Goal: Task Accomplishment & Management: Use online tool/utility

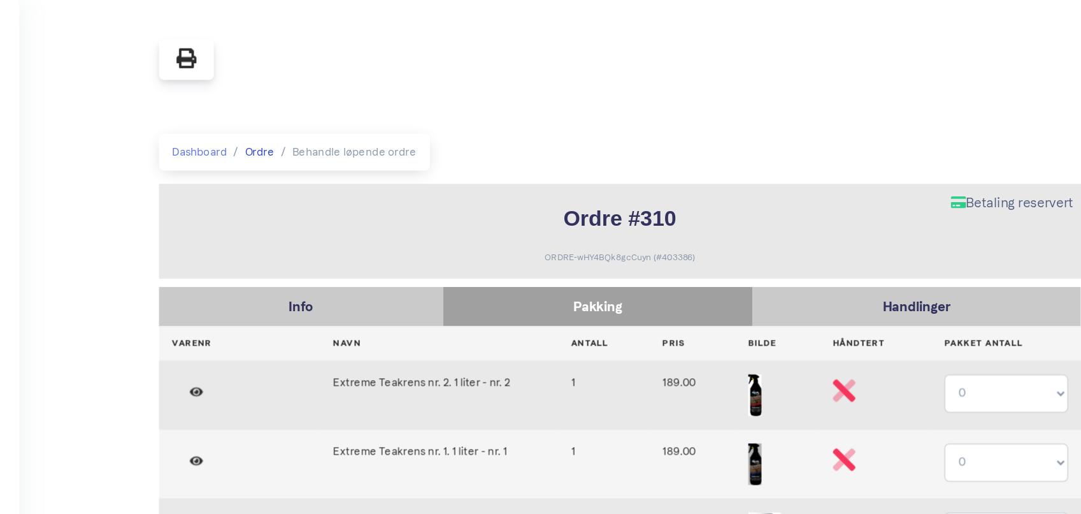
click at [348, 116] on link "Ordre" at bounding box center [344, 117] width 22 height 10
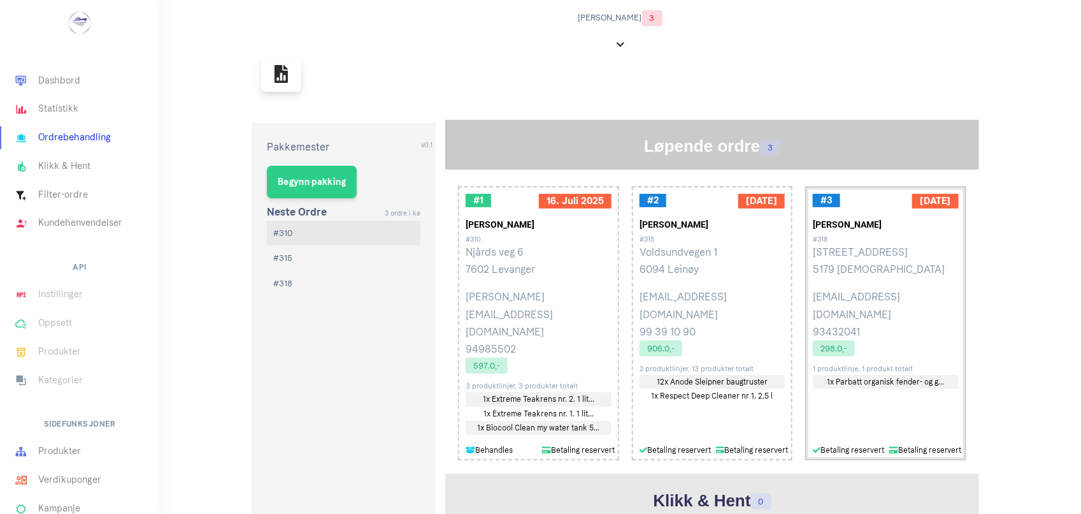
click at [861, 254] on p "Sørehavnveien 20 5179 Godvik" at bounding box center [886, 260] width 146 height 34
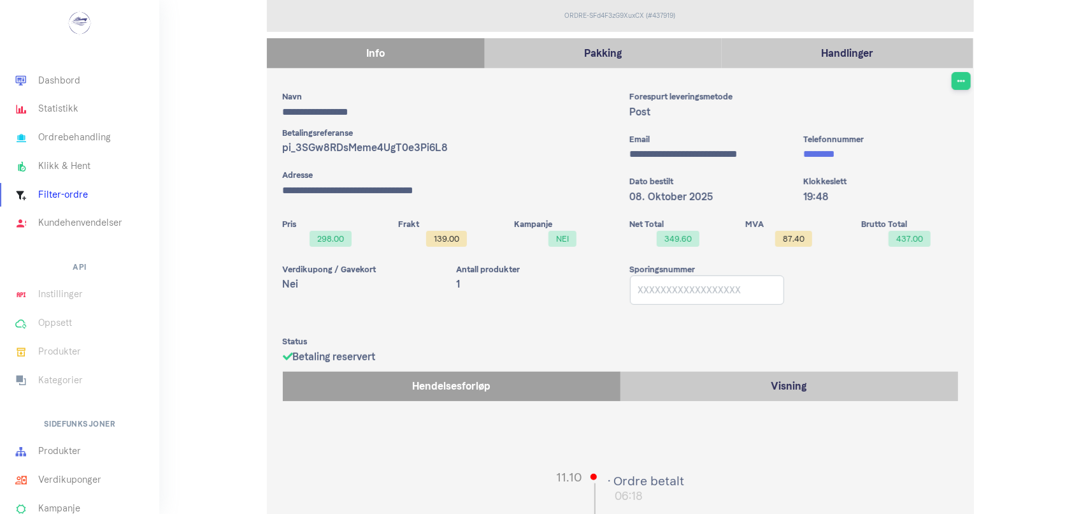
scroll to position [182, 0]
click at [660, 57] on p "Pakking" at bounding box center [603, 53] width 224 height 17
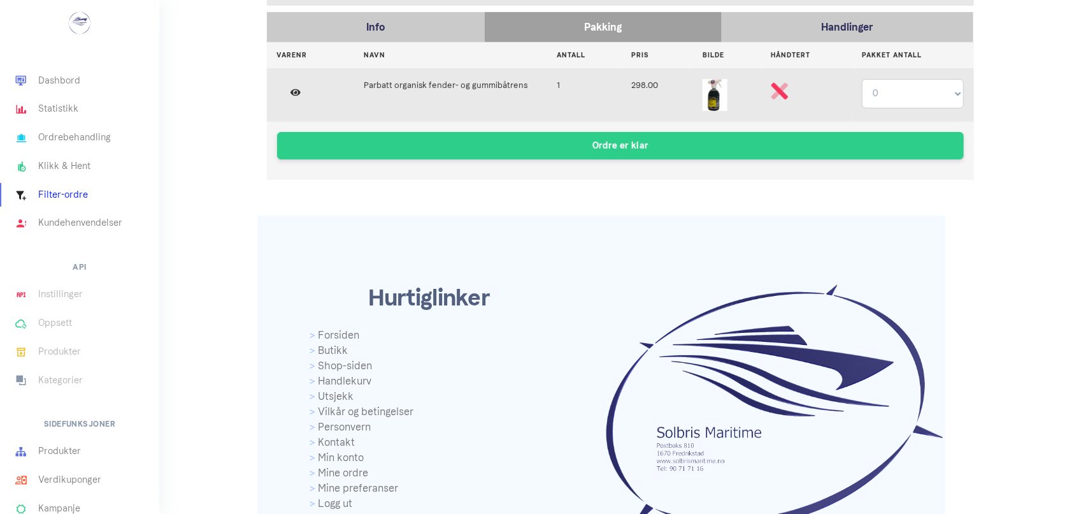
scroll to position [275, 0]
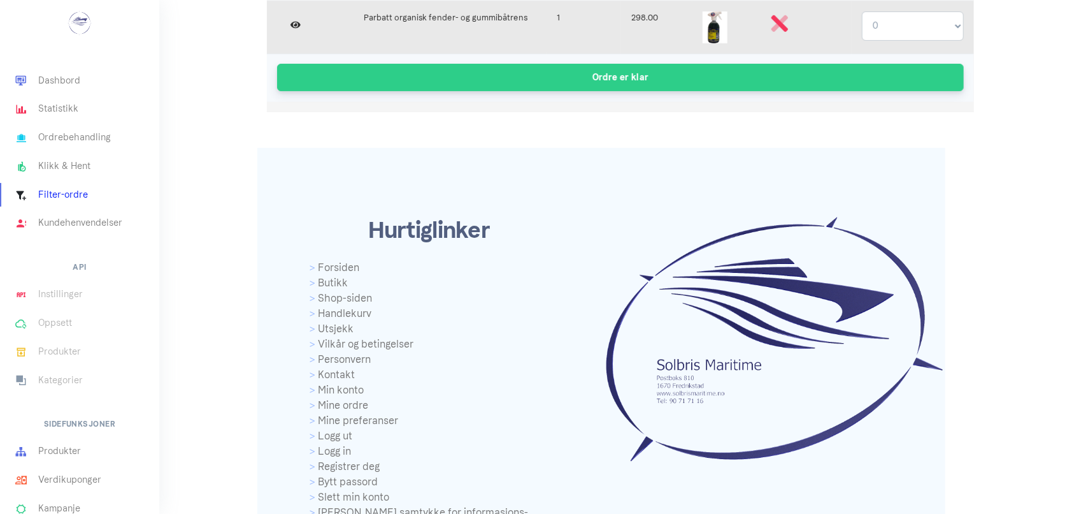
drag, startPoint x: 660, startPoint y: 55, endPoint x: 937, endPoint y: 66, distance: 277.4
click at [937, 66] on td "Ordre er klar" at bounding box center [620, 78] width 707 height 48
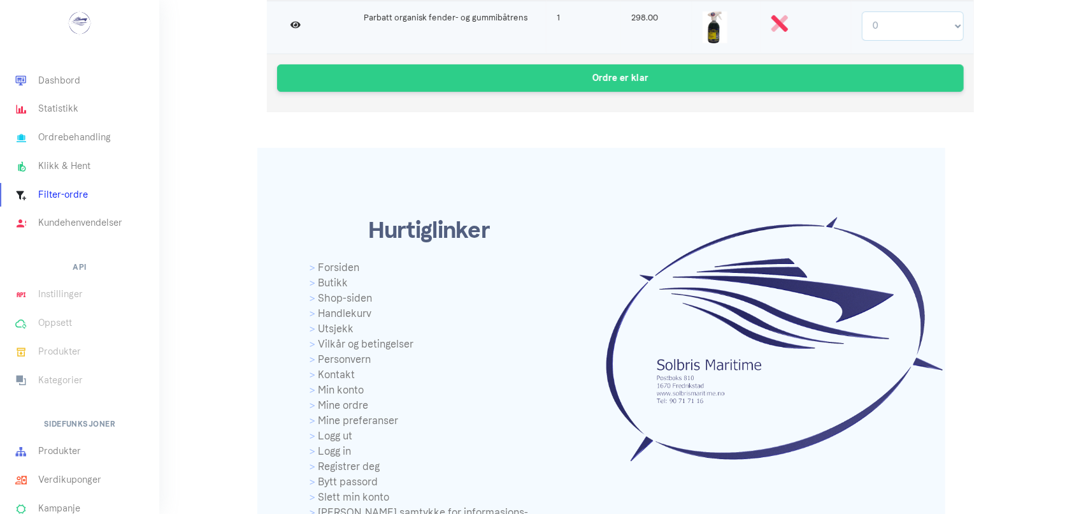
click at [950, 29] on select "0 1" at bounding box center [912, 25] width 101 height 29
select select "1"
click at [862, 11] on select "0 1" at bounding box center [912, 25] width 101 height 29
click at [782, 27] on icon at bounding box center [780, 23] width 17 height 17
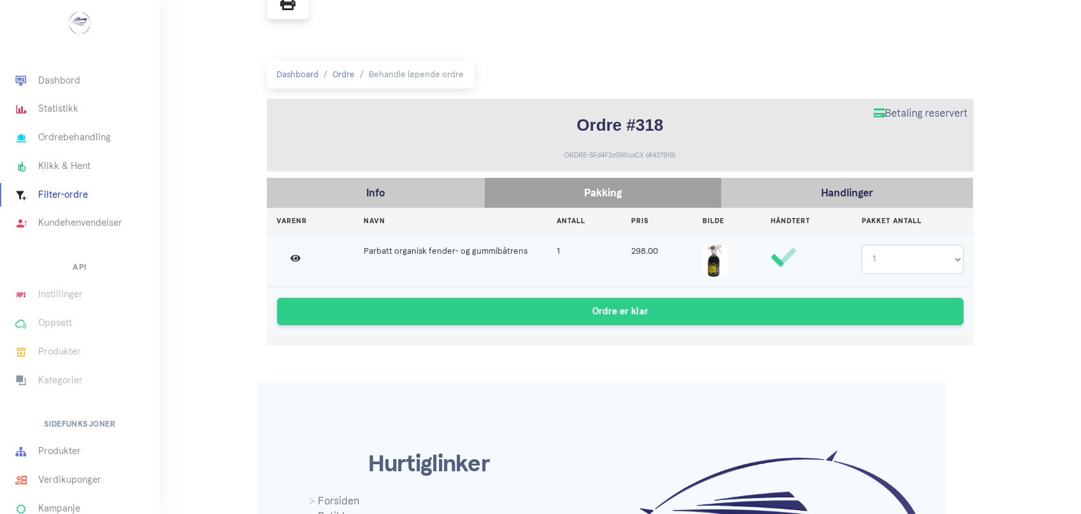
scroll to position [0, 0]
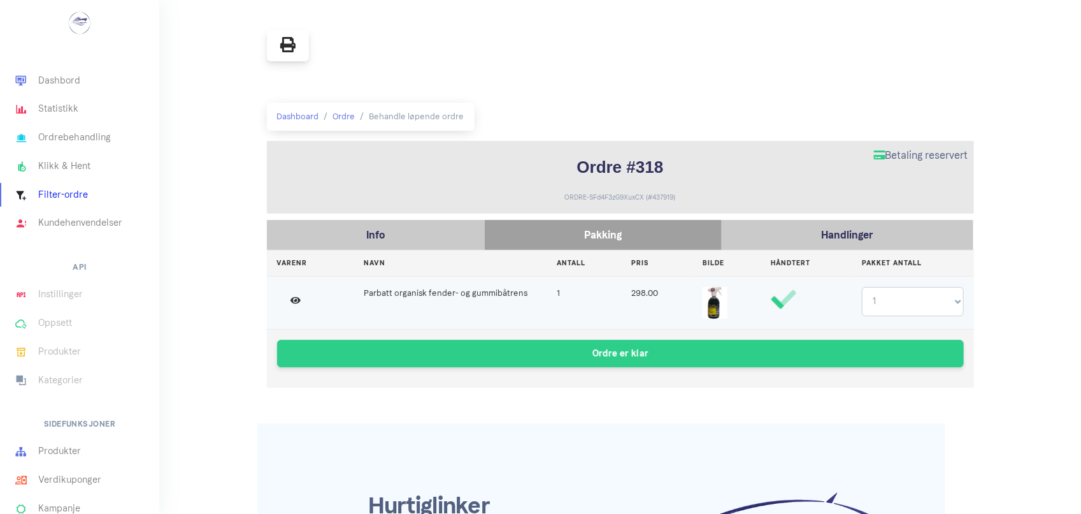
click at [549, 237] on p "Pakking" at bounding box center [603, 234] width 224 height 17
click at [549, 238] on p "Pakking" at bounding box center [603, 234] width 224 height 17
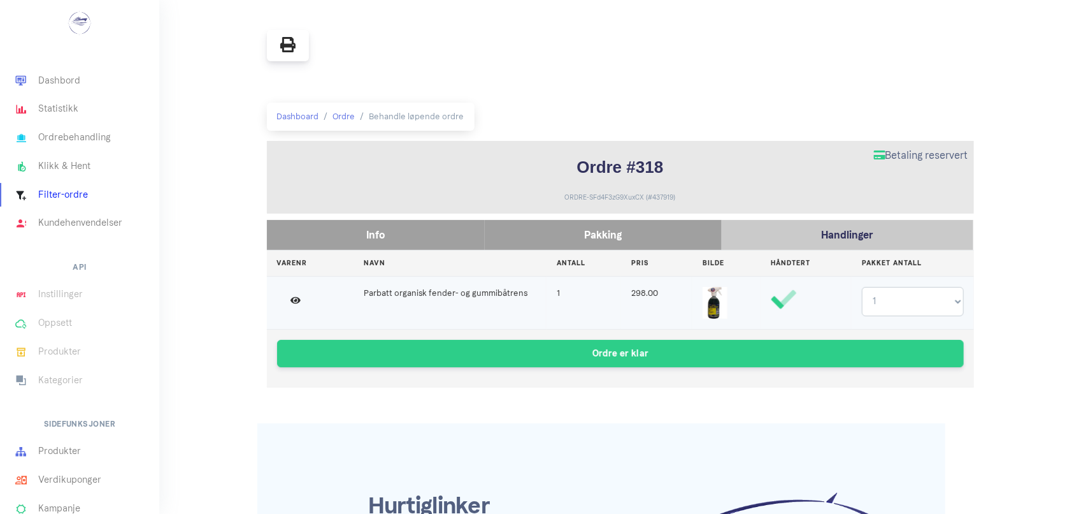
click at [443, 227] on p "Info" at bounding box center [375, 234] width 205 height 17
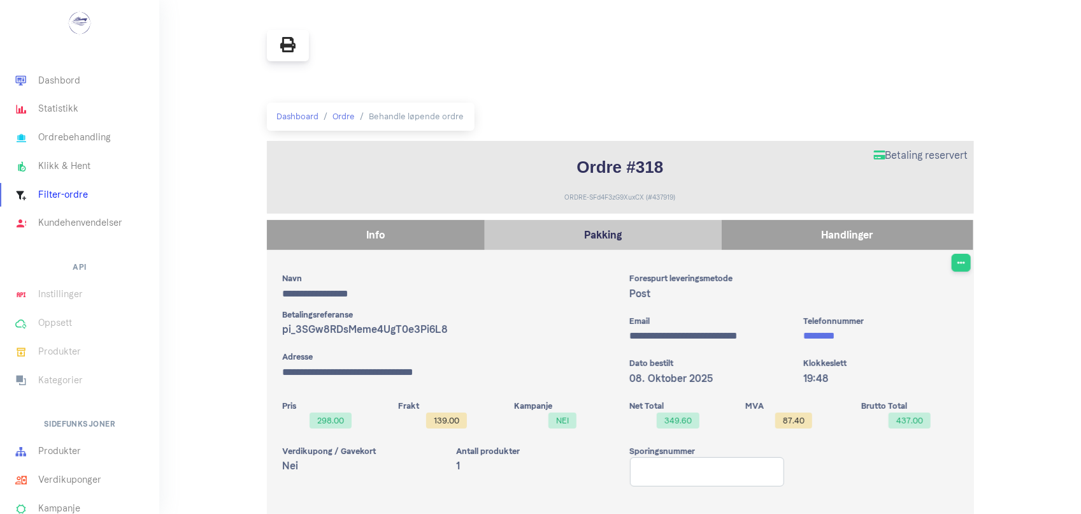
click at [776, 239] on p "Handlinger" at bounding box center [847, 234] width 239 height 17
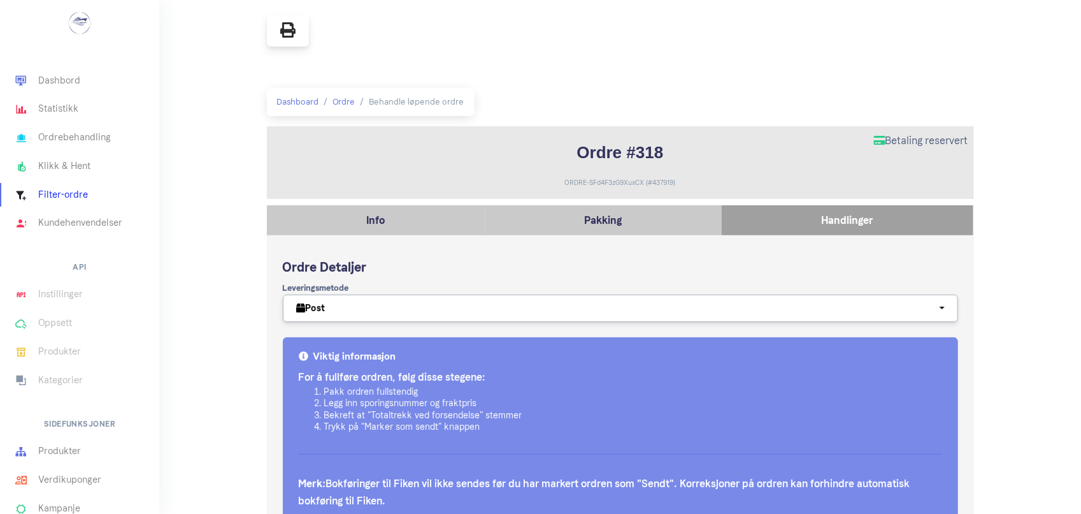
scroll to position [14, 0]
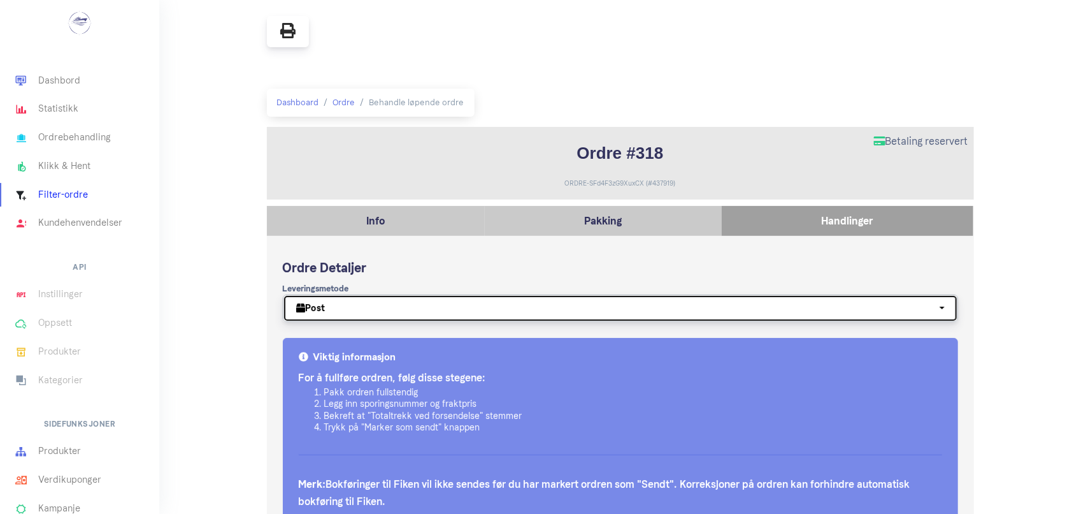
click at [645, 310] on div "Post" at bounding box center [616, 307] width 641 height 13
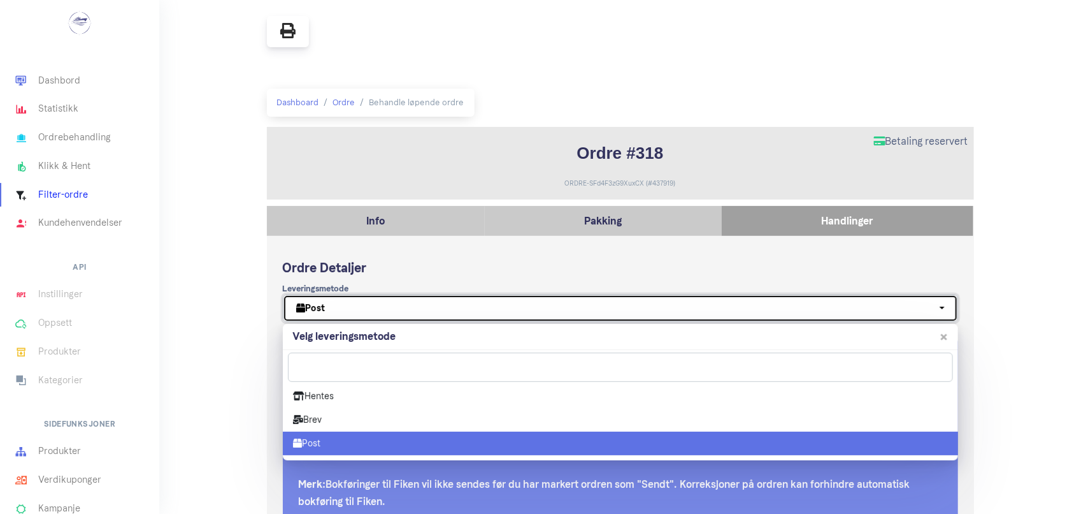
click at [645, 310] on div "Post" at bounding box center [616, 307] width 641 height 13
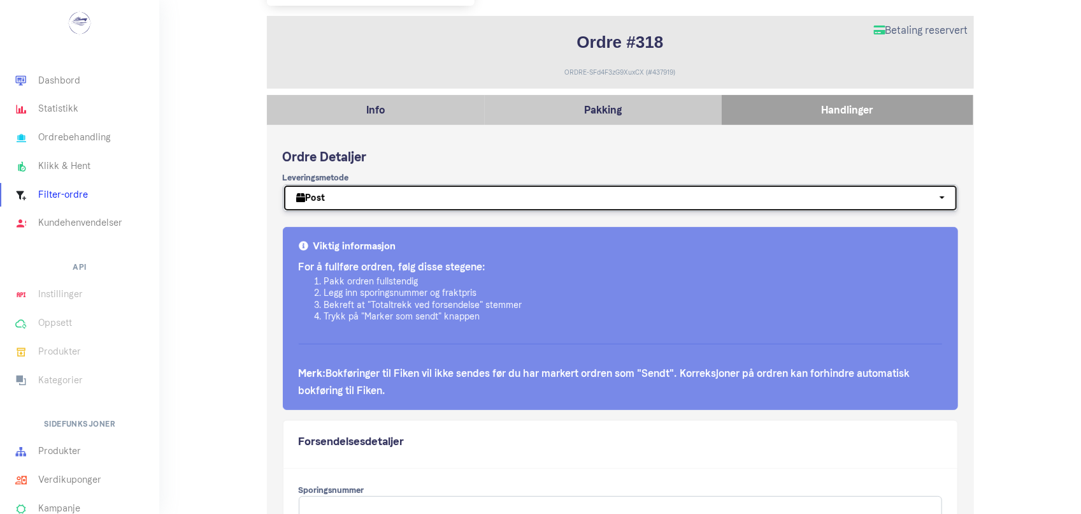
scroll to position [127, 0]
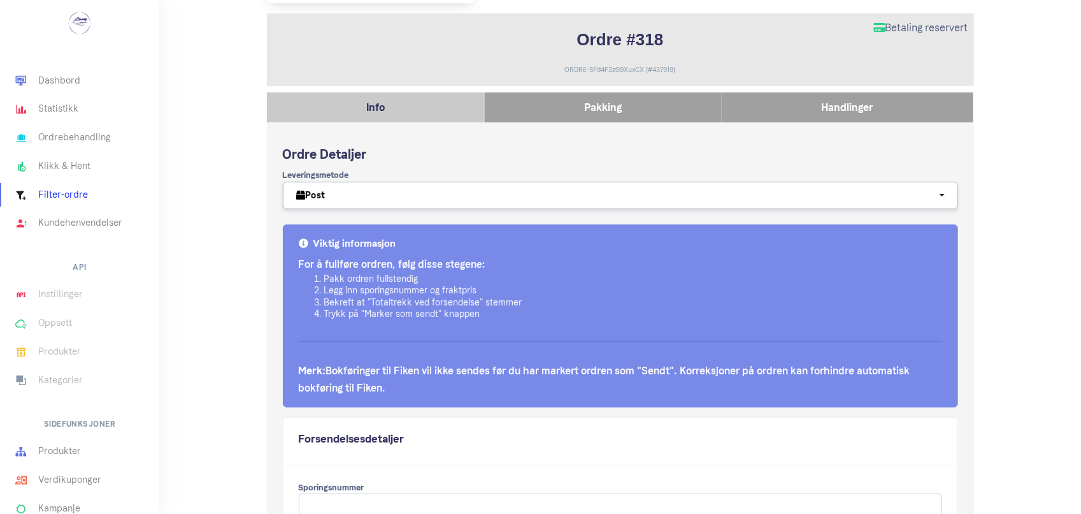
drag, startPoint x: 561, startPoint y: 106, endPoint x: 540, endPoint y: 99, distance: 22.2
click at [540, 99] on div "Pakking" at bounding box center [603, 107] width 237 height 30
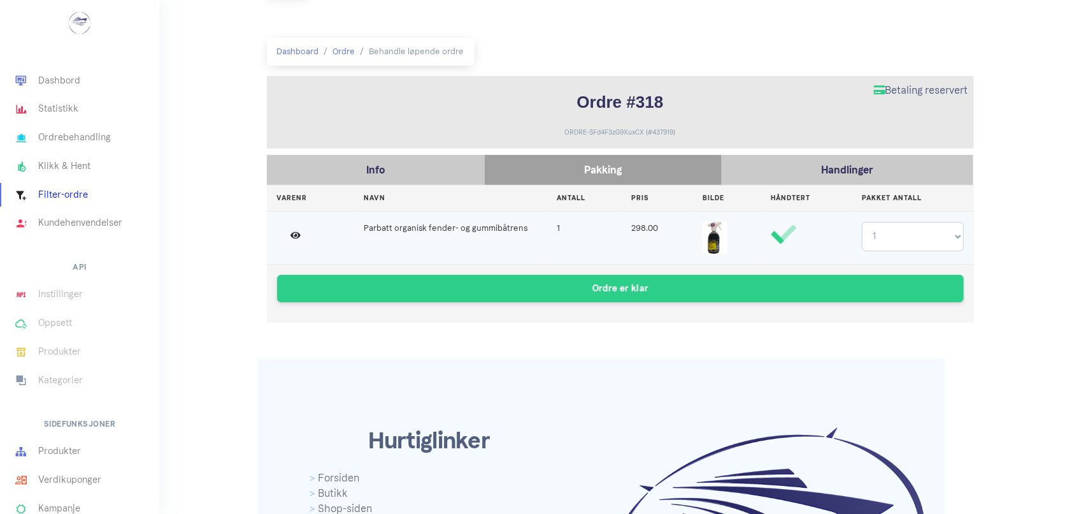
scroll to position [62, 0]
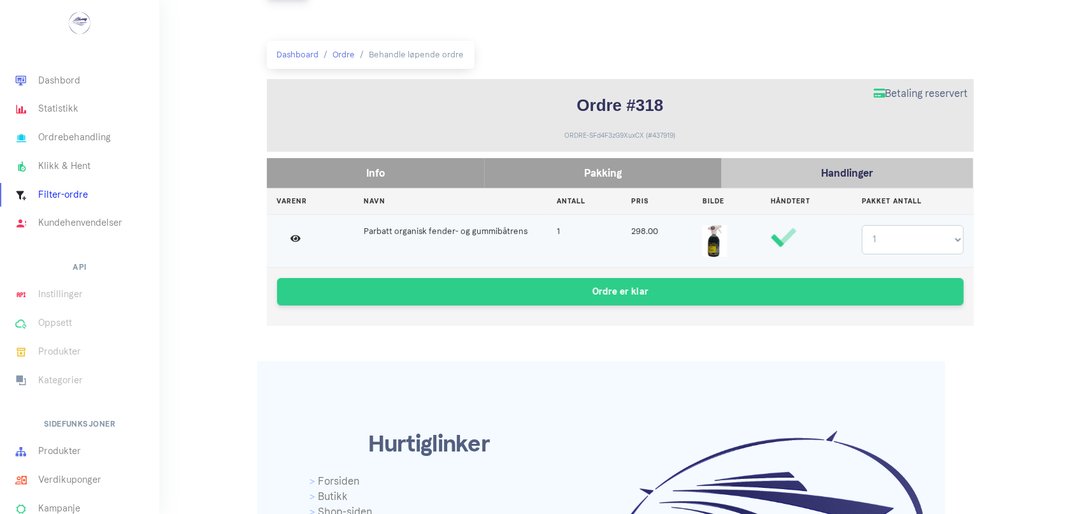
click at [405, 164] on div "Info" at bounding box center [376, 173] width 218 height 30
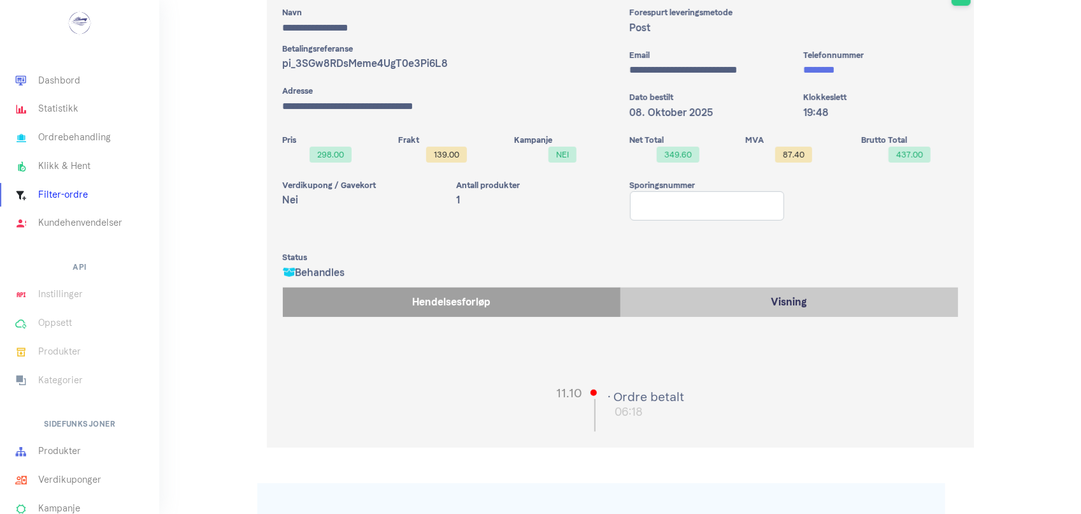
scroll to position [275, 0]
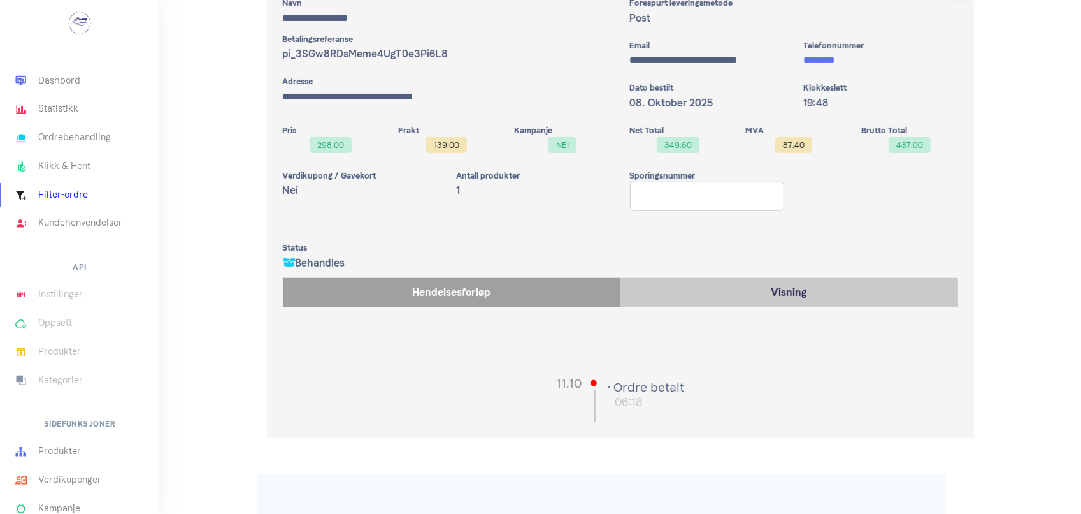
click at [440, 141] on span "139.00" at bounding box center [446, 145] width 41 height 16
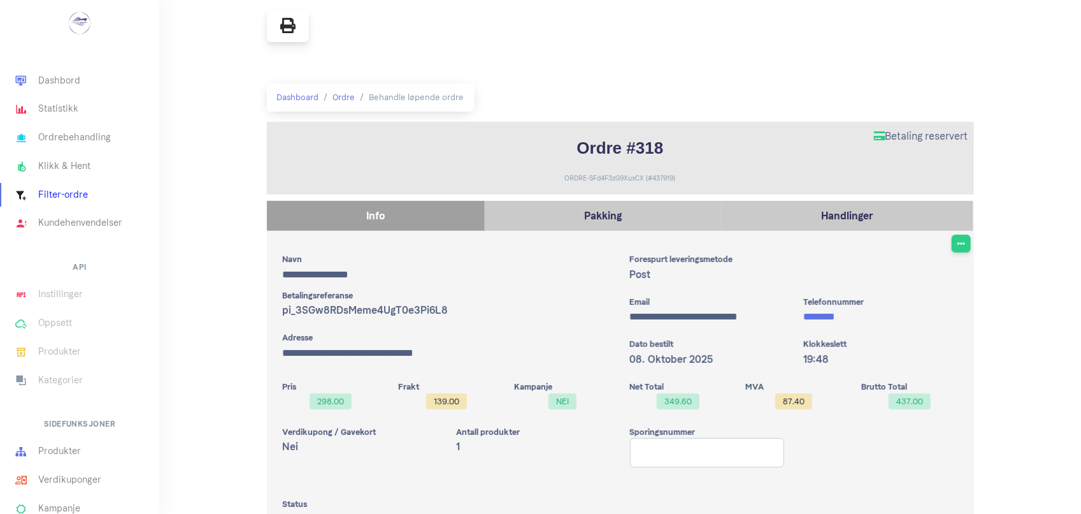
scroll to position [0, 0]
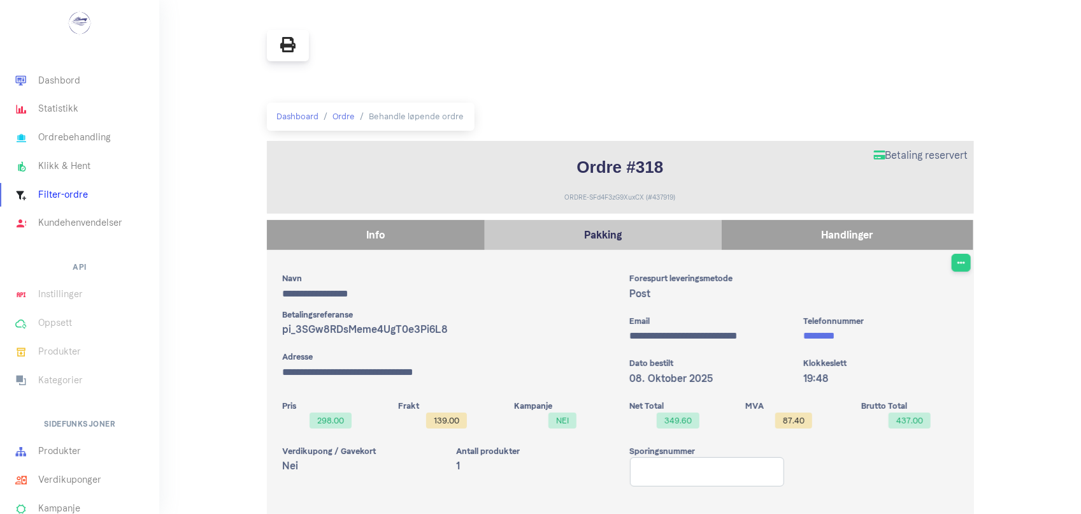
drag, startPoint x: 829, startPoint y: 244, endPoint x: 875, endPoint y: 245, distance: 45.9
drag, startPoint x: 875, startPoint y: 245, endPoint x: 909, endPoint y: 231, distance: 37.4
click at [909, 231] on p "Handlinger" at bounding box center [847, 234] width 239 height 17
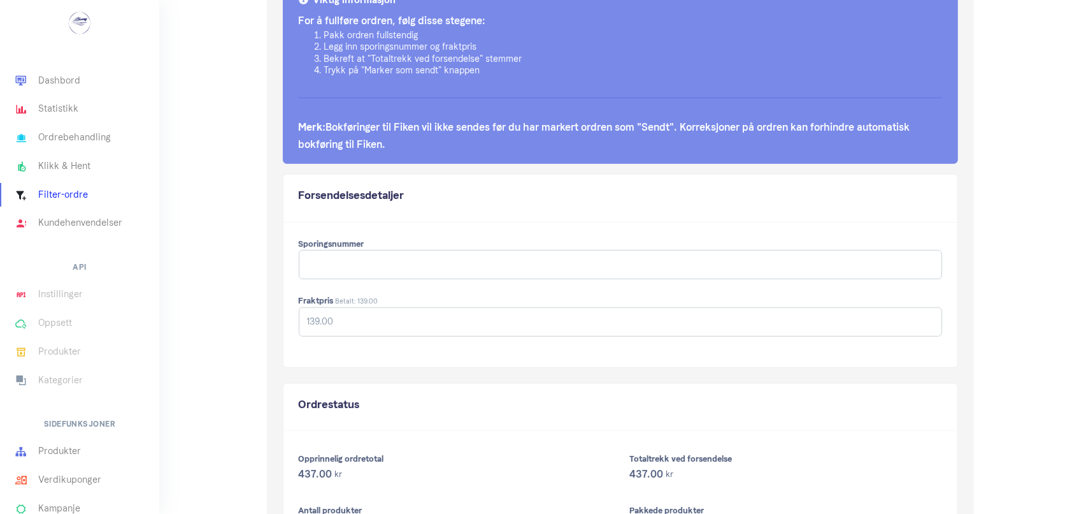
scroll to position [373, 0]
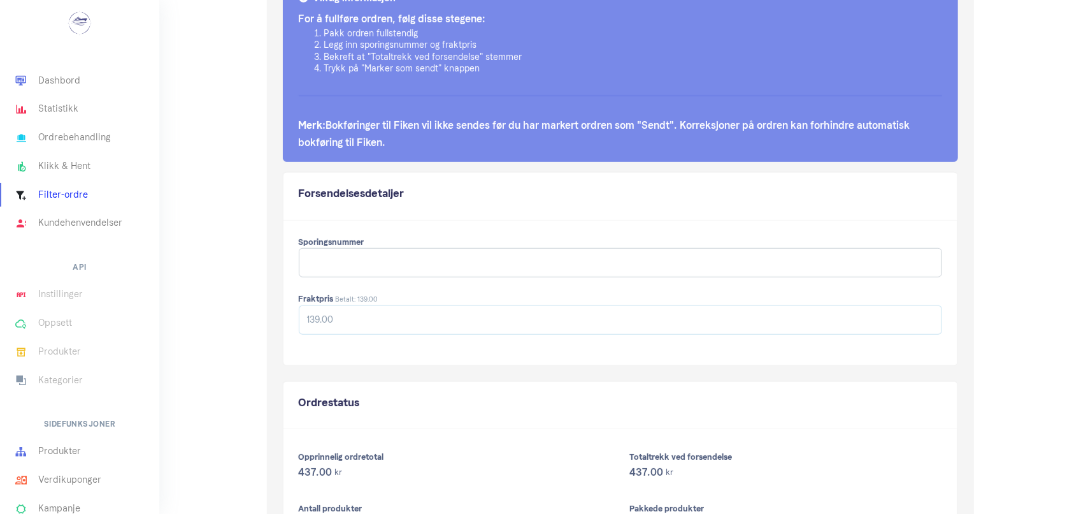
click at [321, 325] on input "139.00" at bounding box center [621, 319] width 644 height 29
type input "89.00"
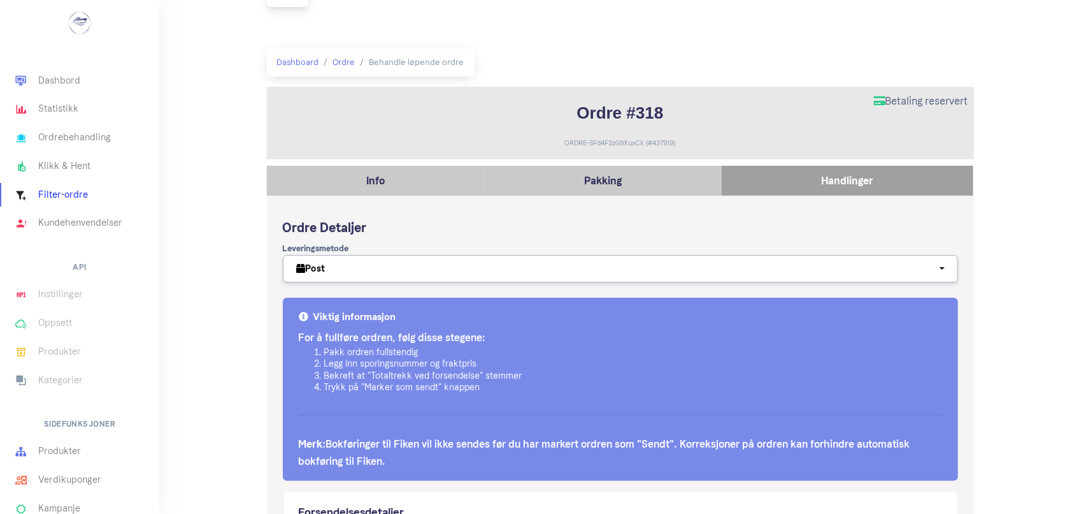
scroll to position [40, 0]
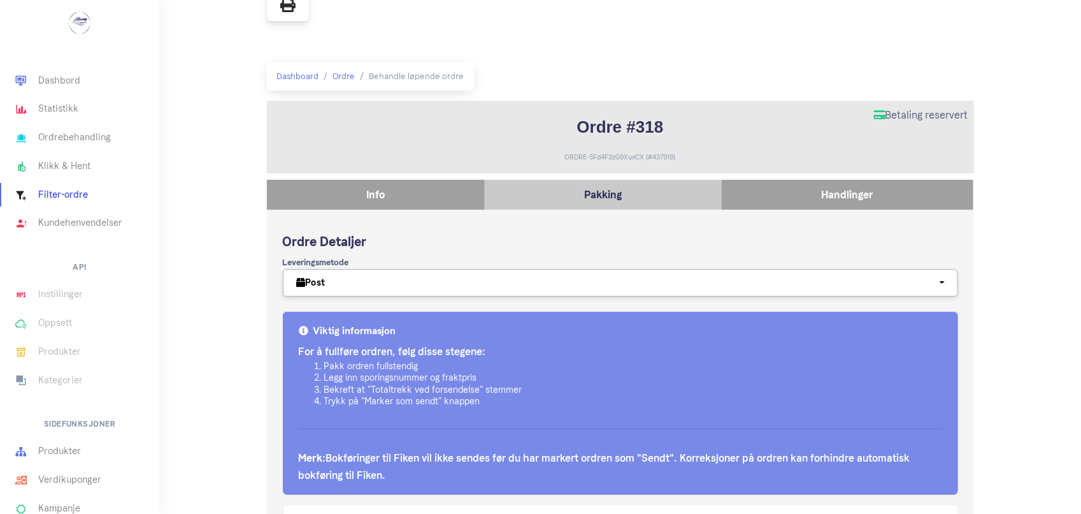
click at [346, 199] on p "Info" at bounding box center [375, 194] width 205 height 17
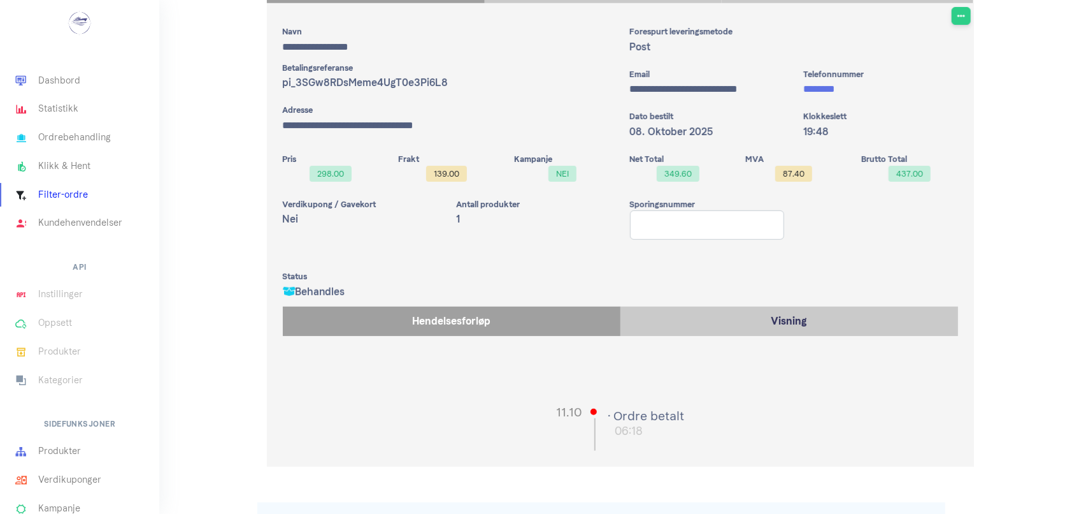
scroll to position [275, 0]
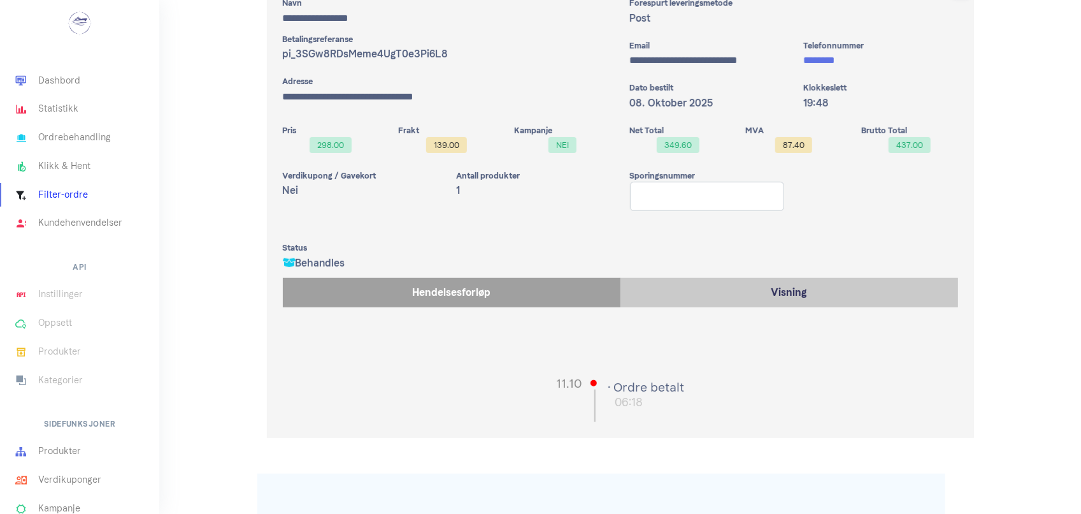
drag, startPoint x: 809, startPoint y: 59, endPoint x: 790, endPoint y: 61, distance: 19.3
click at [790, 61] on div "**********" at bounding box center [708, 55] width 174 height 30
drag, startPoint x: 798, startPoint y: 61, endPoint x: 849, endPoint y: 61, distance: 51.0
click at [849, 61] on div "Telefonnummer ********" at bounding box center [881, 55] width 174 height 30
copy link "********"
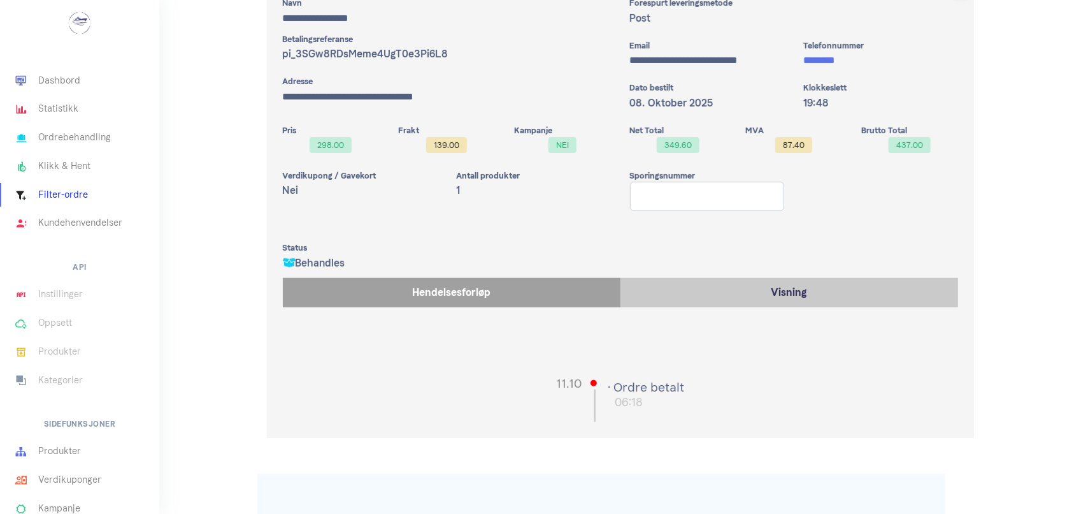
drag, startPoint x: 281, startPoint y: 96, endPoint x: 309, endPoint y: 99, distance: 28.2
drag, startPoint x: 309, startPoint y: 99, endPoint x: 368, endPoint y: 97, distance: 59.3
click at [368, 97] on p "**********" at bounding box center [447, 96] width 328 height 17
copy p "**********"
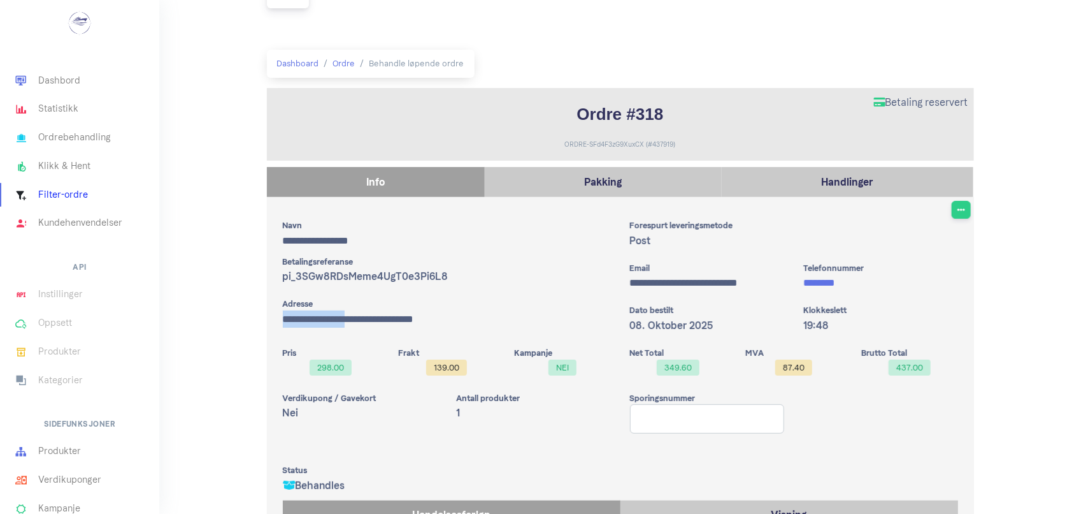
scroll to position [78, 0]
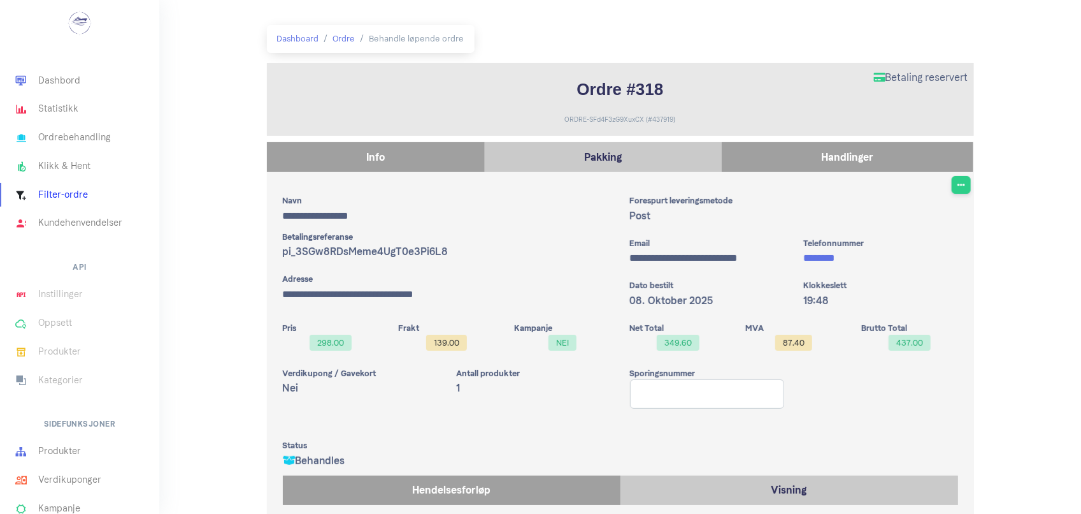
click at [819, 158] on p "Handlinger" at bounding box center [847, 156] width 239 height 17
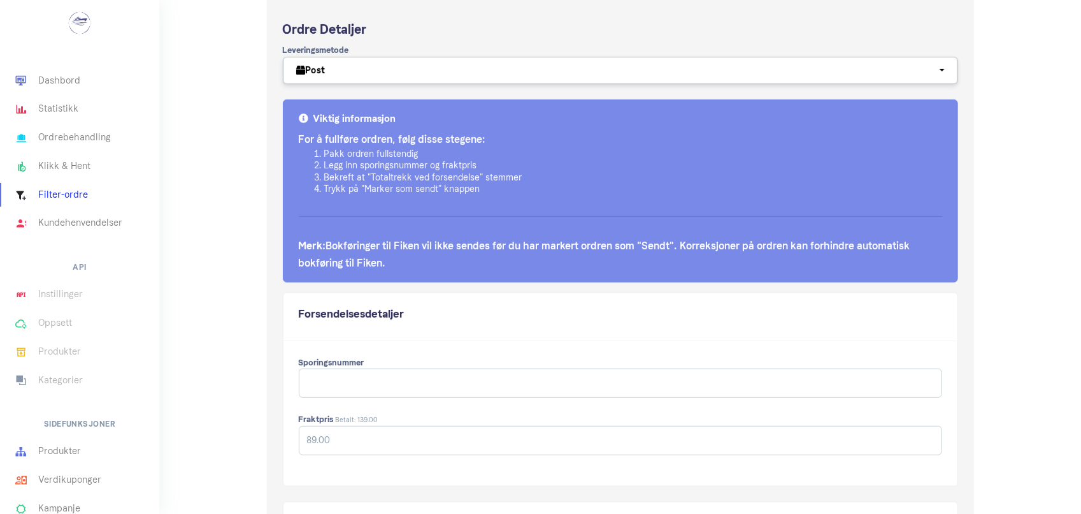
scroll to position [275, 0]
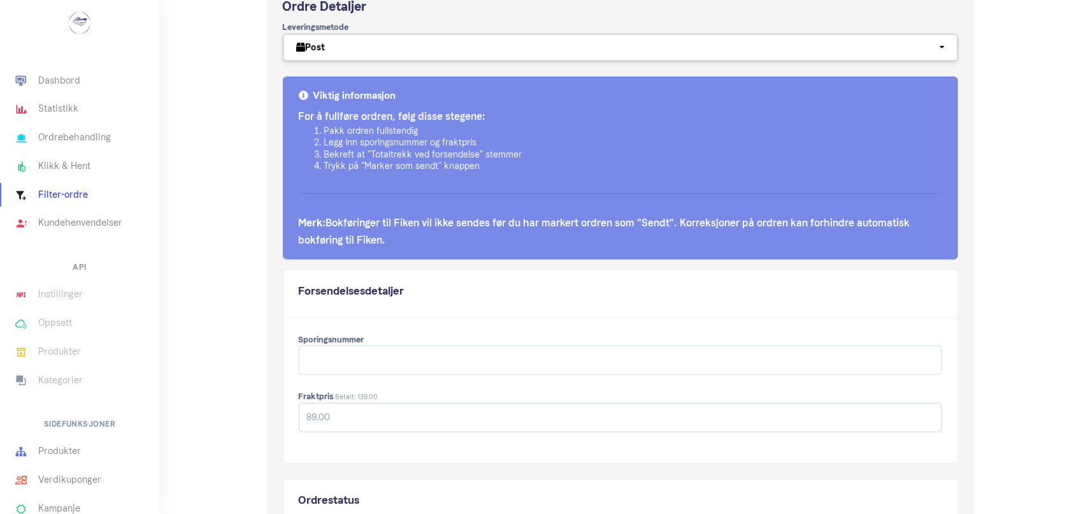
click at [394, 363] on input "Sporingsnummer" at bounding box center [621, 359] width 644 height 29
paste input "LL098214334NO"
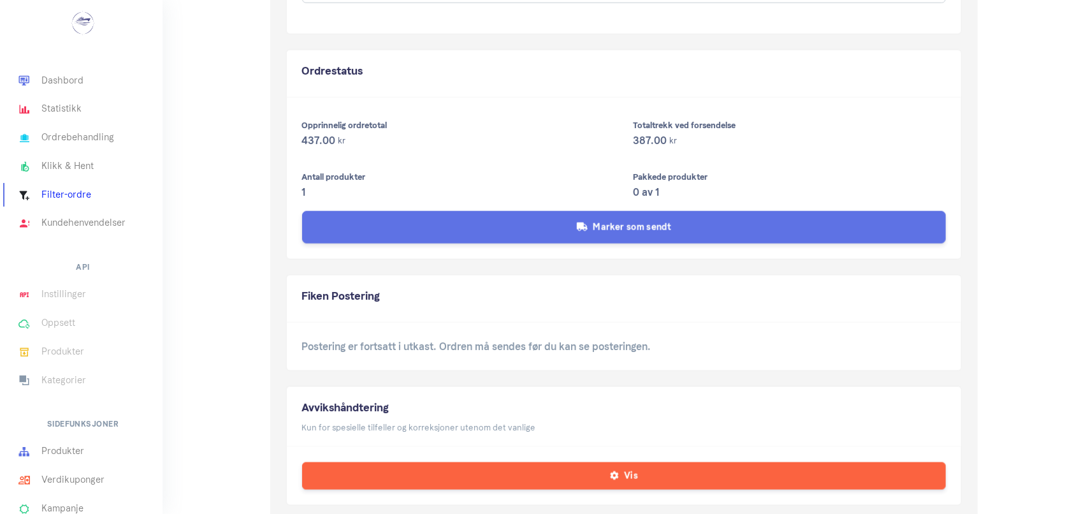
scroll to position [693, 0]
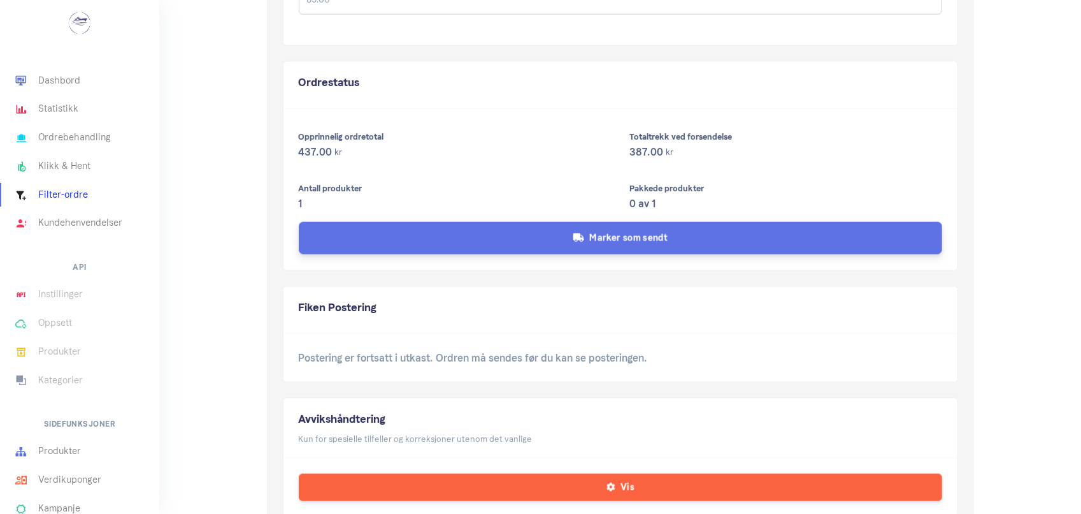
type input "LL098214334NO"
click at [530, 234] on button "Marker som sendt" at bounding box center [621, 238] width 644 height 33
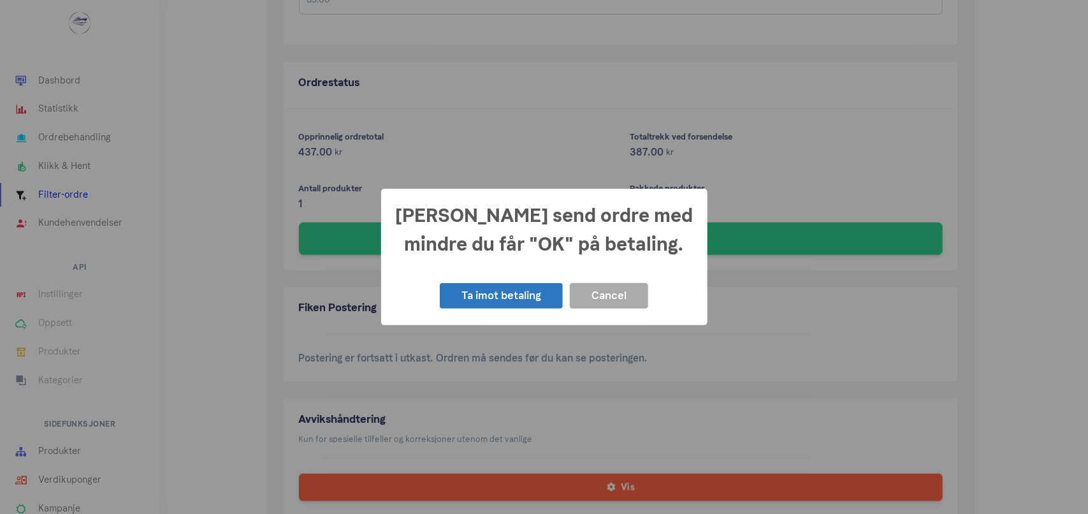
click at [491, 296] on button "Ta imot betaling" at bounding box center [501, 296] width 123 height 26
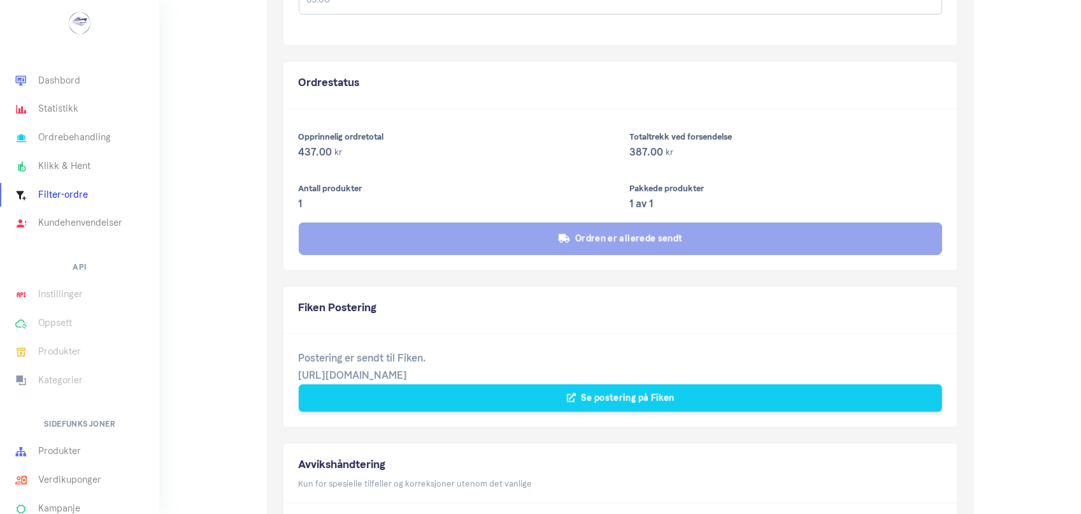
scroll to position [693, 0]
drag, startPoint x: 491, startPoint y: 297, endPoint x: 491, endPoint y: 305, distance: 7.6
click at [491, 305] on div "Fiken Postering" at bounding box center [621, 311] width 674 height 48
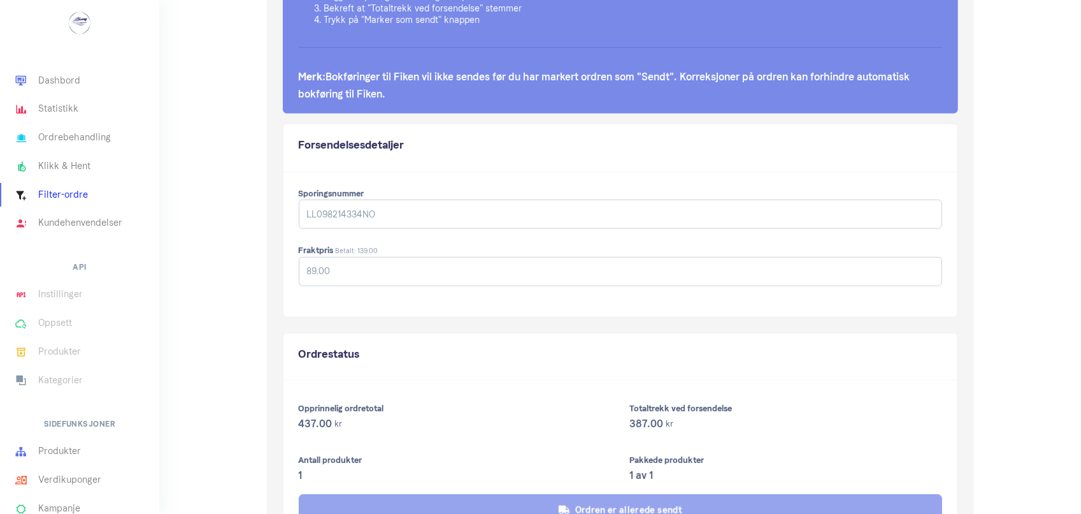
scroll to position [0, 0]
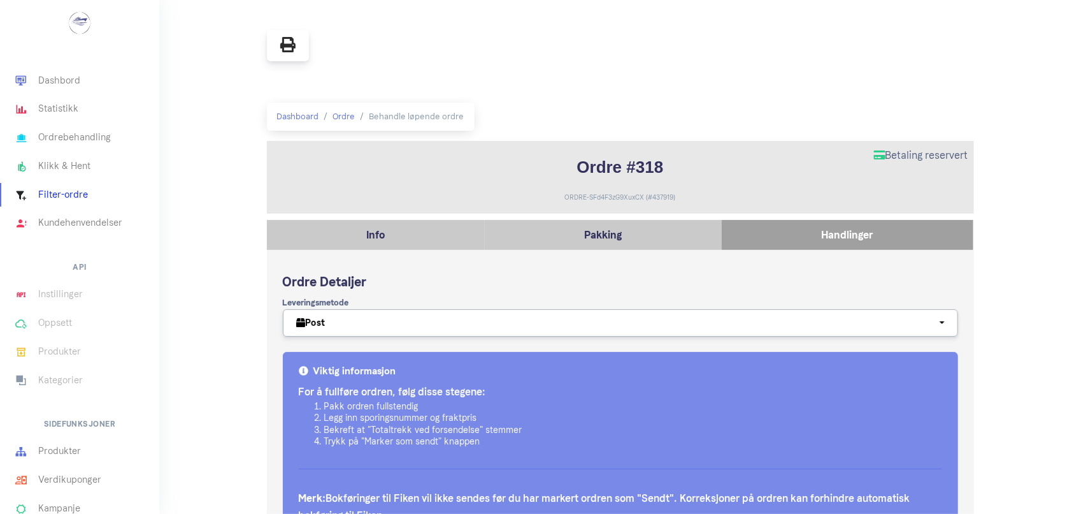
click at [289, 45] on icon at bounding box center [287, 44] width 15 height 15
